Goal: Information Seeking & Learning: Learn about a topic

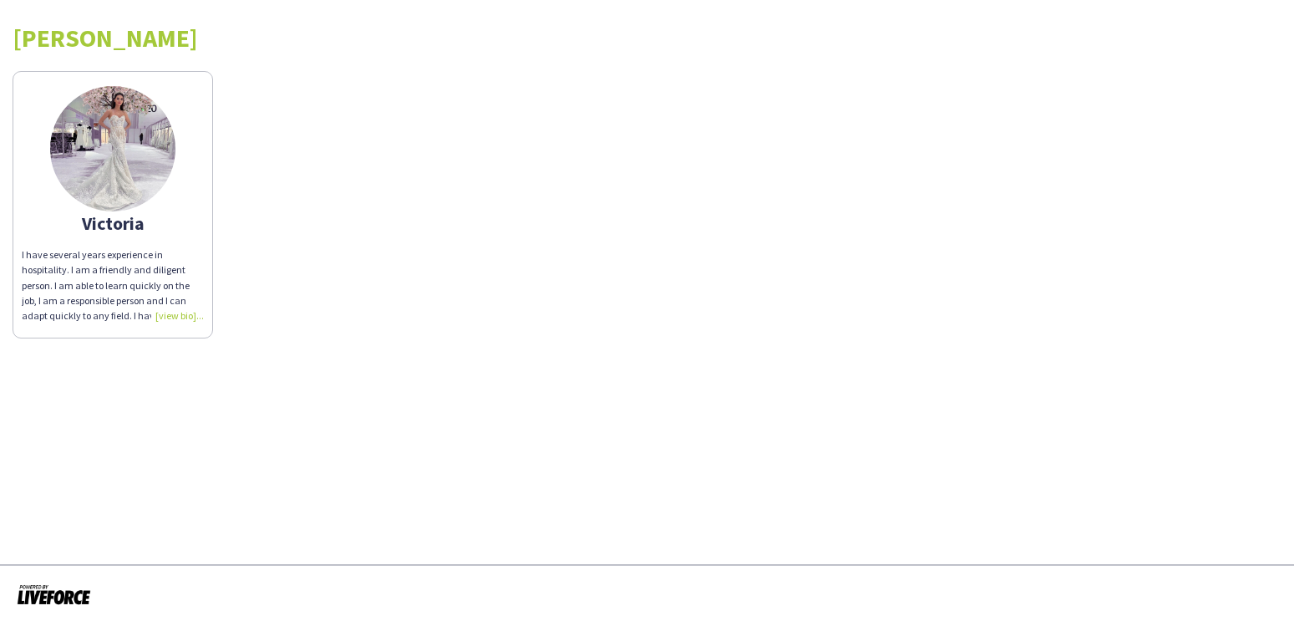
click at [182, 312] on div "I have several years experience in hospitality. I am a friendly and diligent pe…" at bounding box center [113, 285] width 182 height 76
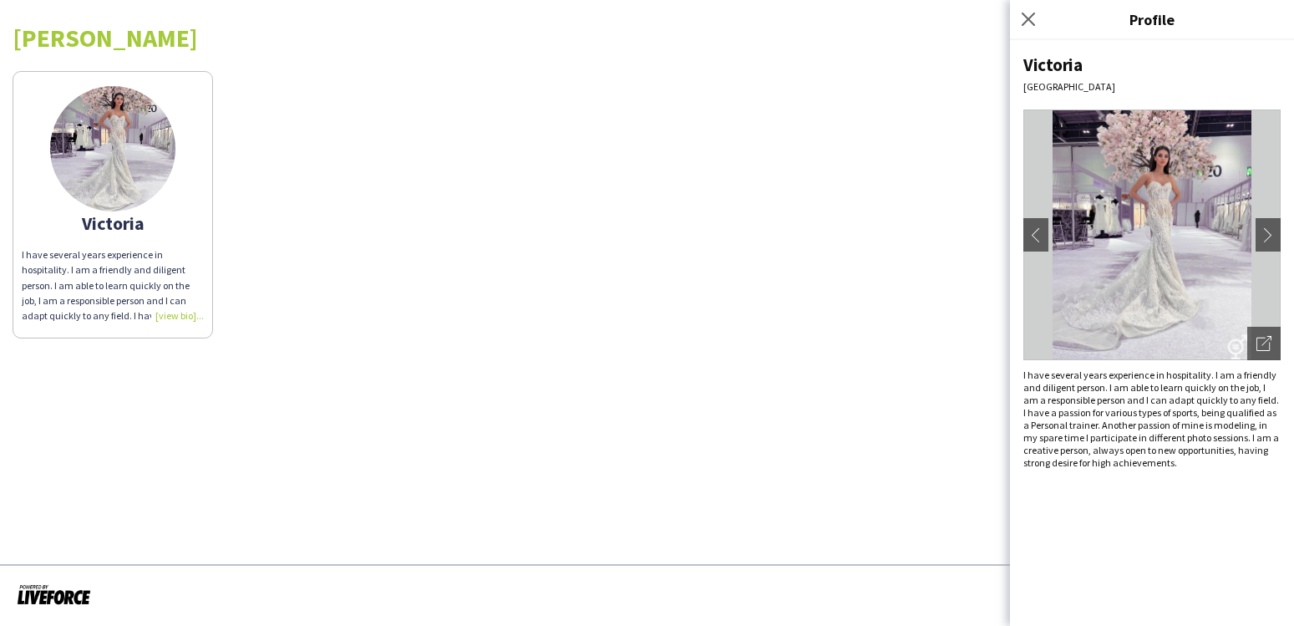
click at [1180, 257] on img at bounding box center [1152, 234] width 257 height 251
click at [1035, 21] on icon "Close pop-in" at bounding box center [1028, 19] width 16 height 16
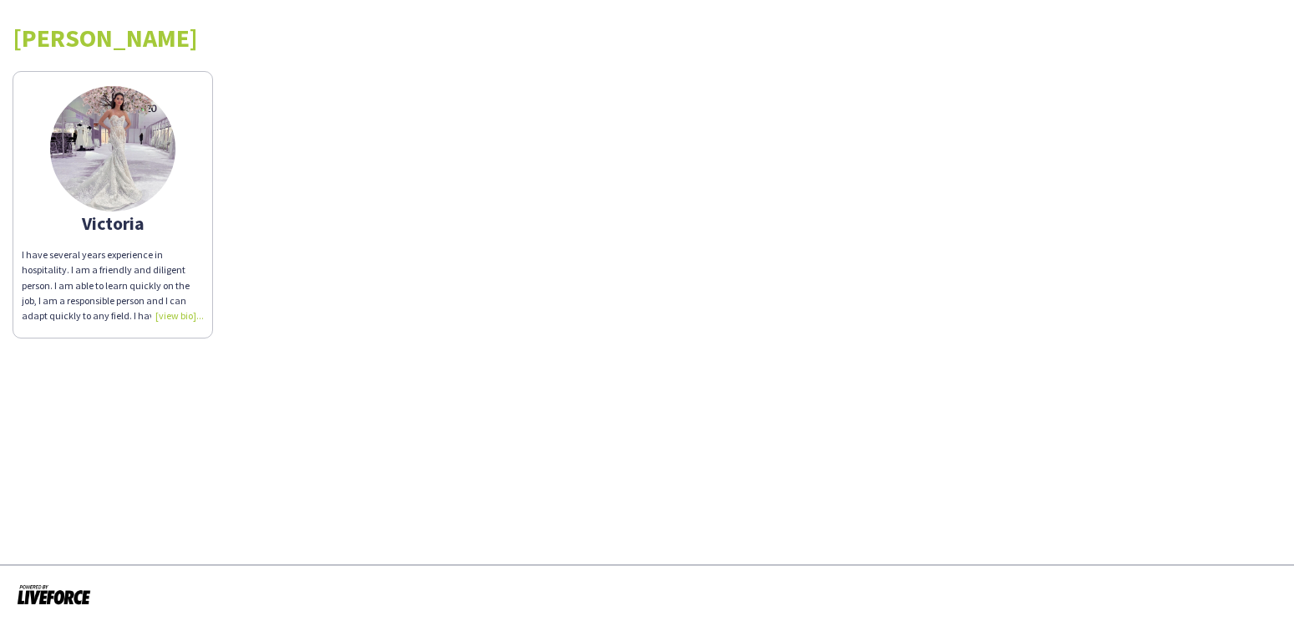
click at [130, 193] on img at bounding box center [112, 148] width 125 height 125
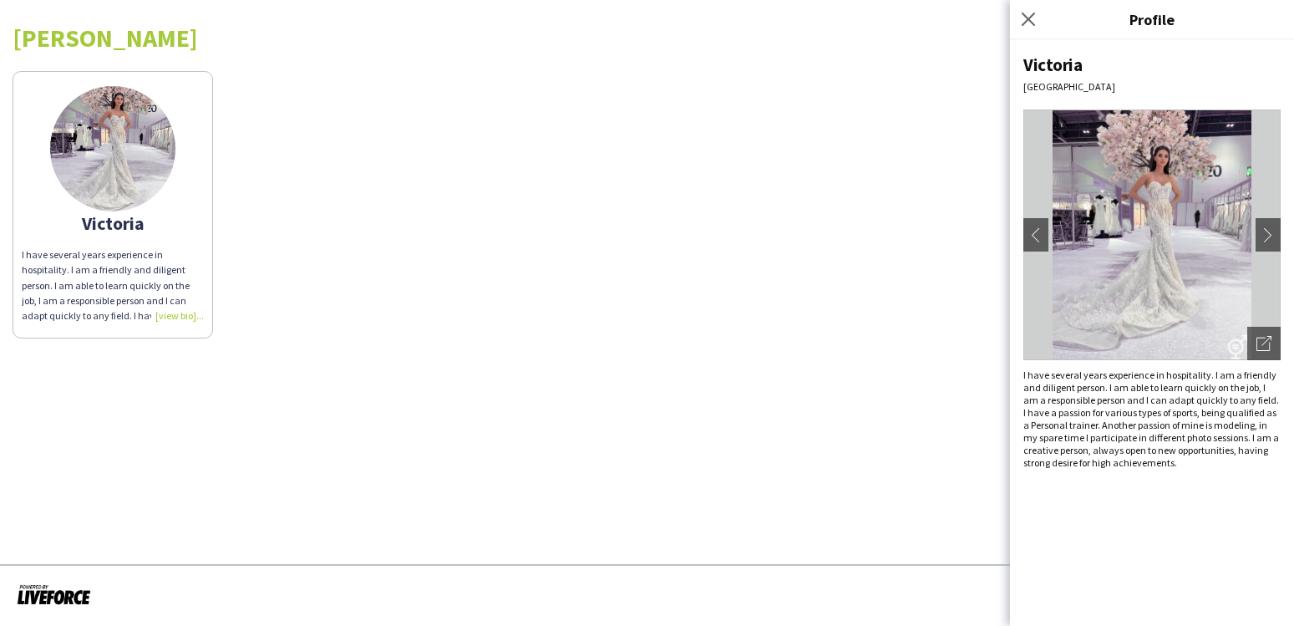
click at [1158, 22] on h3 "Profile" at bounding box center [1152, 19] width 284 height 22
click at [1042, 79] on div "Victoria [GEOGRAPHIC_DATA] chevron-left chevron-right Open photos pop-in I have…" at bounding box center [1152, 333] width 284 height 586
drag, startPoint x: 322, startPoint y: 231, endPoint x: 334, endPoint y: 236, distance: 13.8
click at [323, 231] on div "Victoria I have several years experience in hospitality. I am a friendly and di…" at bounding box center [647, 201] width 1269 height 276
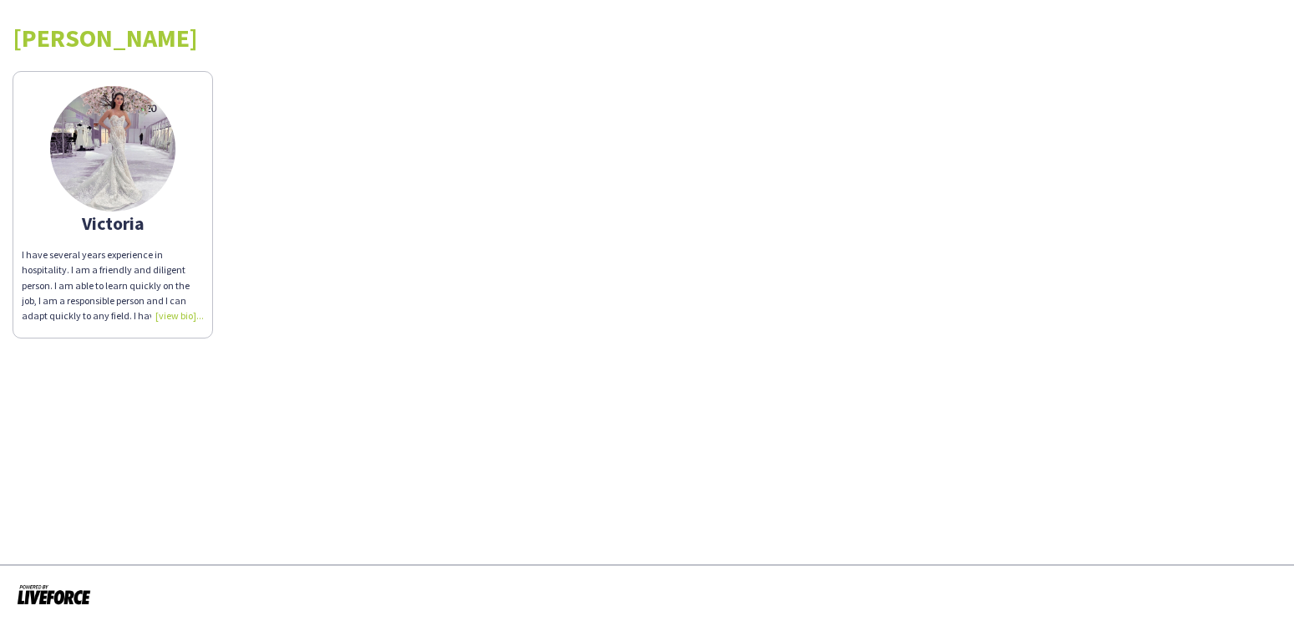
click at [122, 123] on img at bounding box center [112, 148] width 125 height 125
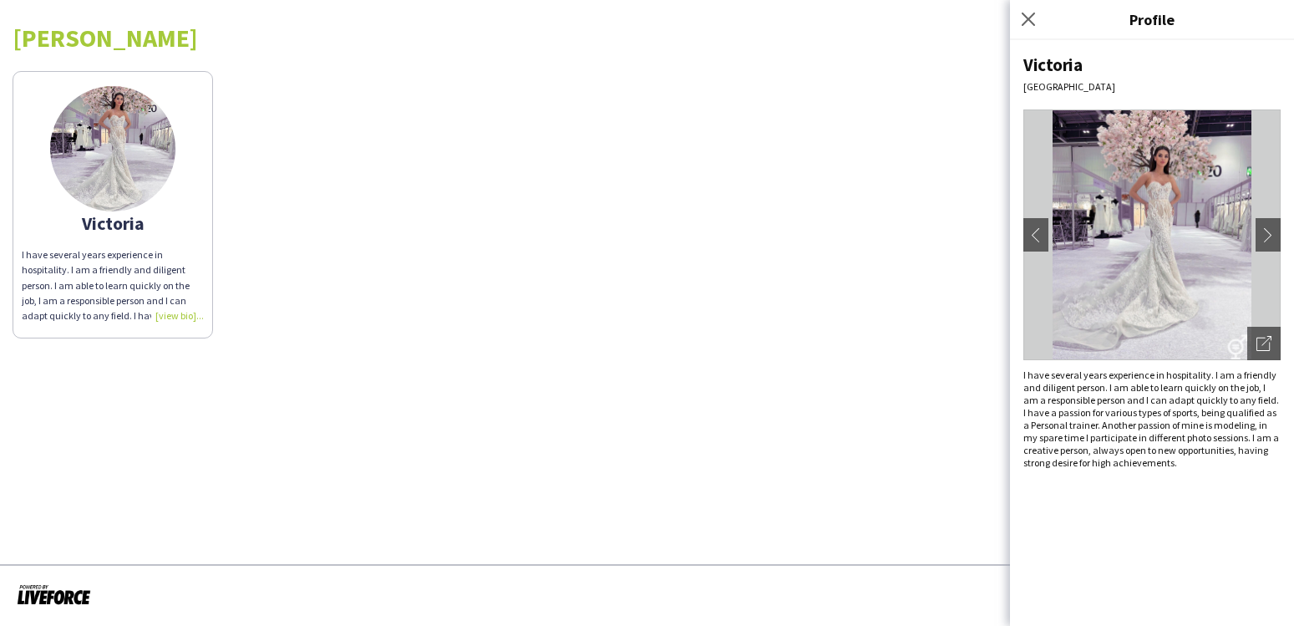
click at [1203, 233] on img at bounding box center [1152, 234] width 257 height 251
click at [1264, 234] on app-icon "chevron-right" at bounding box center [1268, 234] width 23 height 15
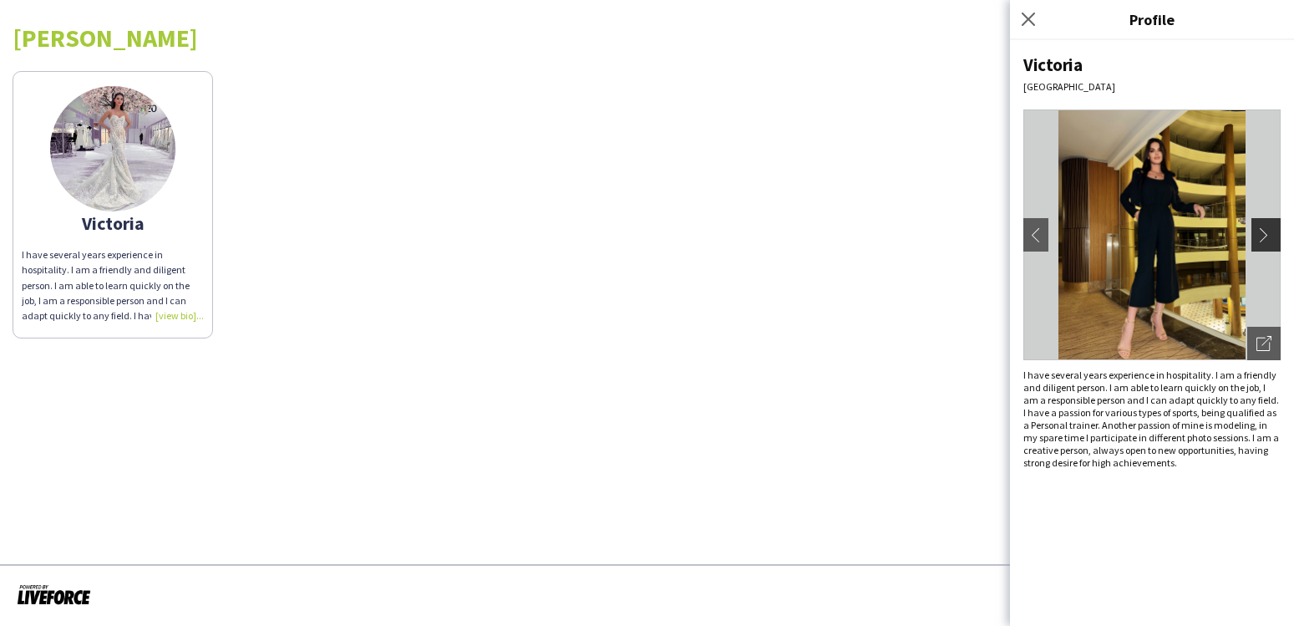
click at [1264, 234] on app-icon "chevron-right" at bounding box center [1268, 234] width 23 height 15
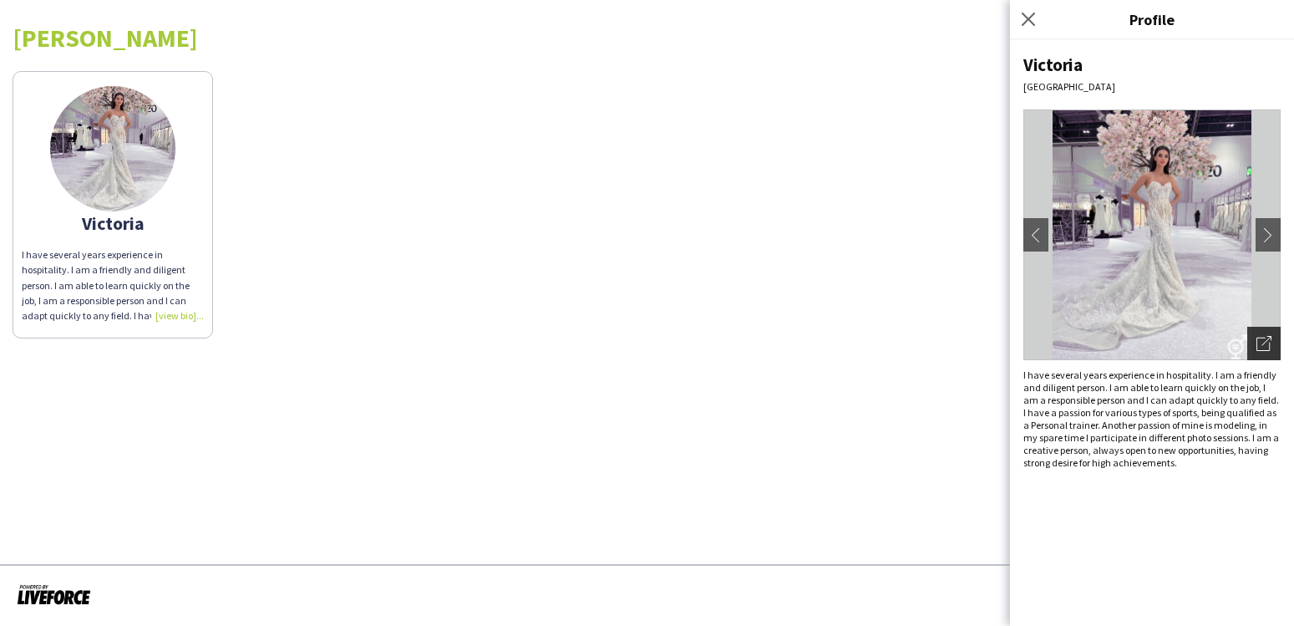
click at [1265, 349] on icon "Open photos pop-in" at bounding box center [1264, 343] width 15 height 15
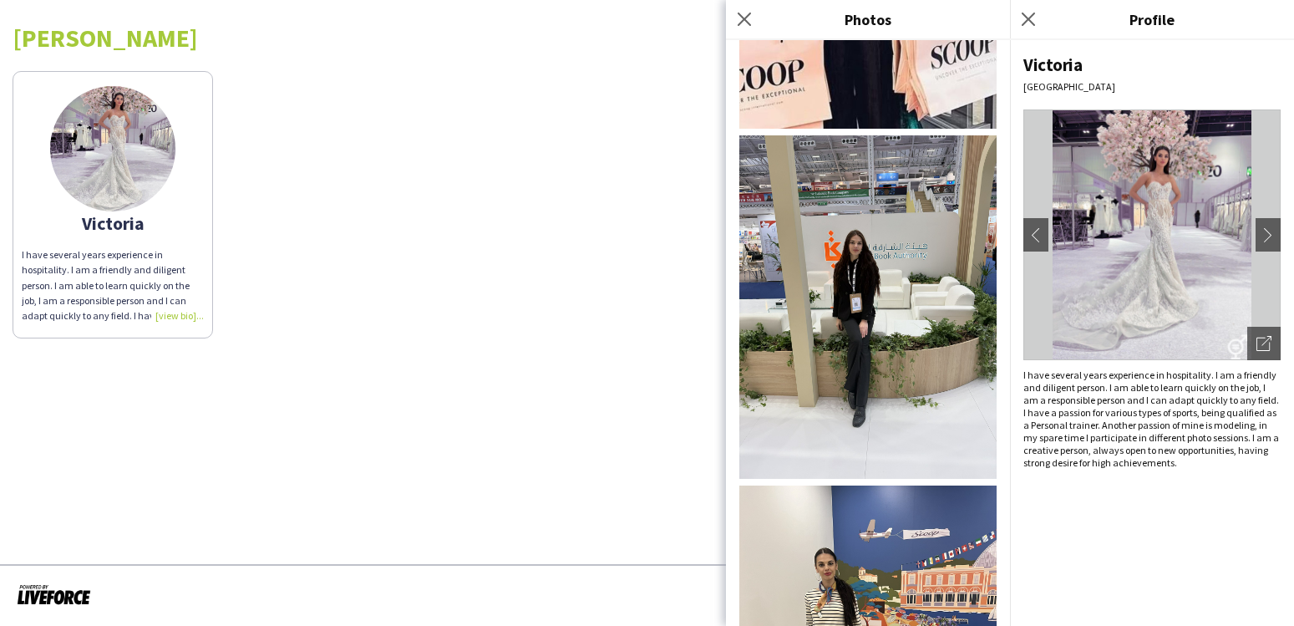
scroll to position [2357, 0]
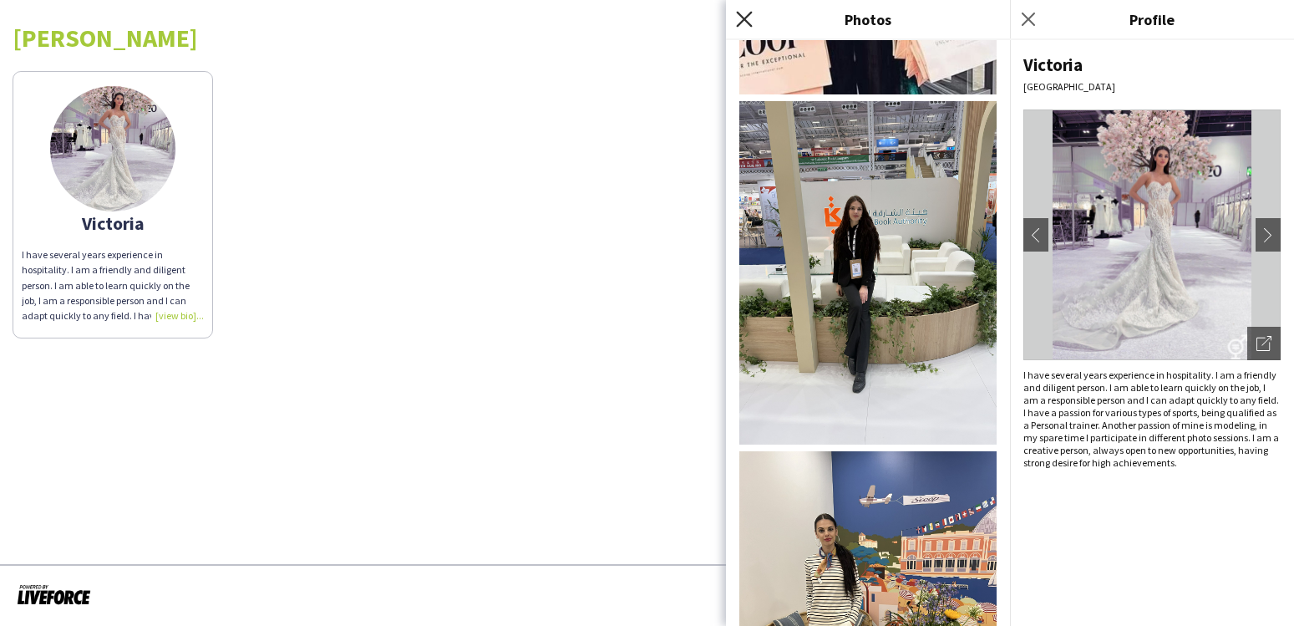
click at [740, 18] on icon "Close pop-in" at bounding box center [744, 19] width 16 height 16
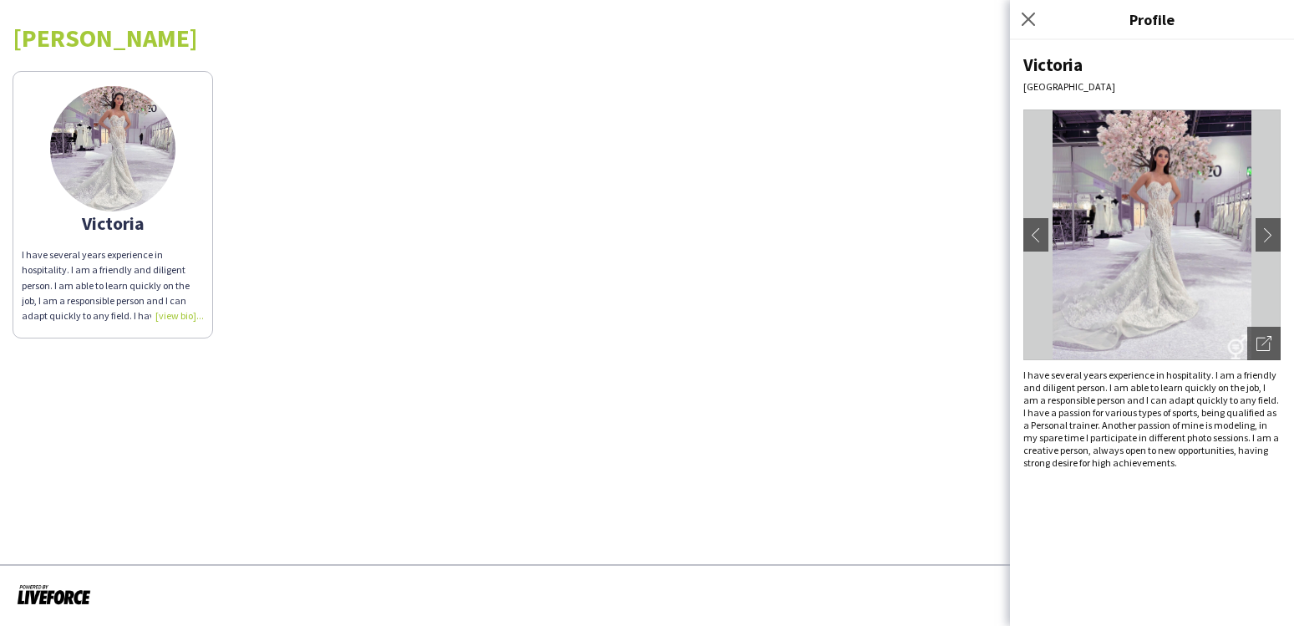
click at [581, 218] on div "Victoria I have several years experience in hospitality. I am a friendly and di…" at bounding box center [647, 201] width 1269 height 276
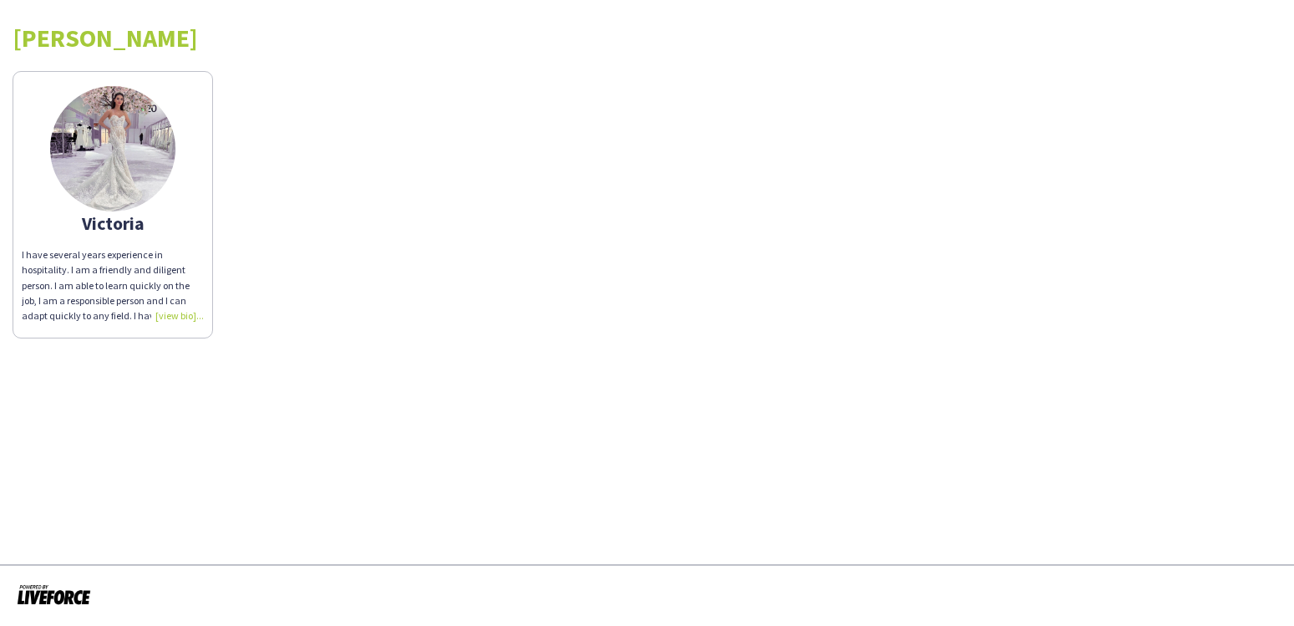
drag, startPoint x: 261, startPoint y: 144, endPoint x: 267, endPoint y: 32, distance: 112.2
click at [264, 142] on div "Victoria I have several years experience in hospitality. I am a friendly and di…" at bounding box center [647, 201] width 1269 height 276
